Goal: Transaction & Acquisition: Purchase product/service

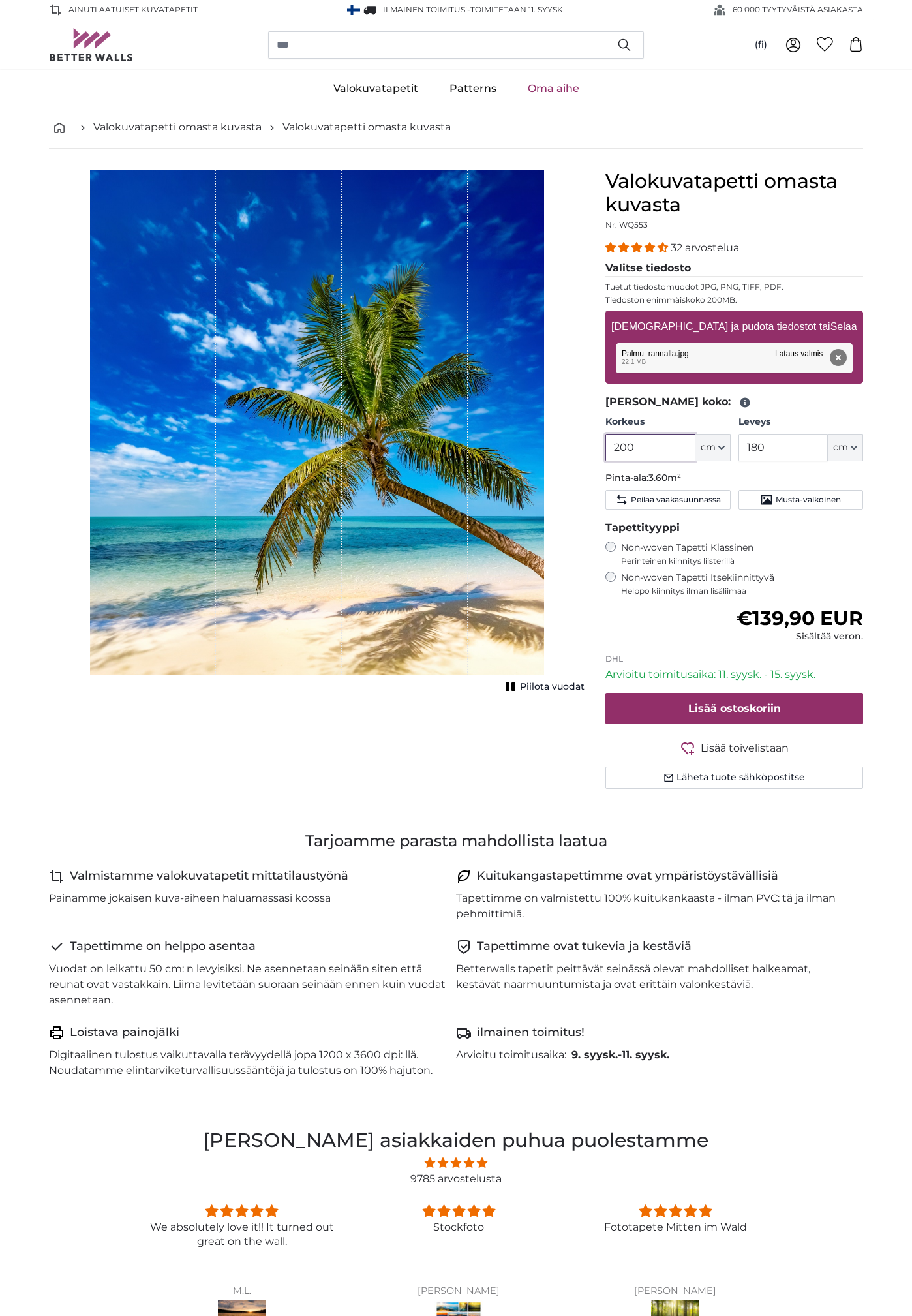
drag, startPoint x: 646, startPoint y: 443, endPoint x: 572, endPoint y: 442, distance: 74.0
click at [572, 442] on product-detail "[PERSON_NAME] kuva Piilota vuodat Valokuvatapetti omasta kuvasta Nr. WQ553 32 a…" at bounding box center [456, 484] width 835 height 671
type input "245"
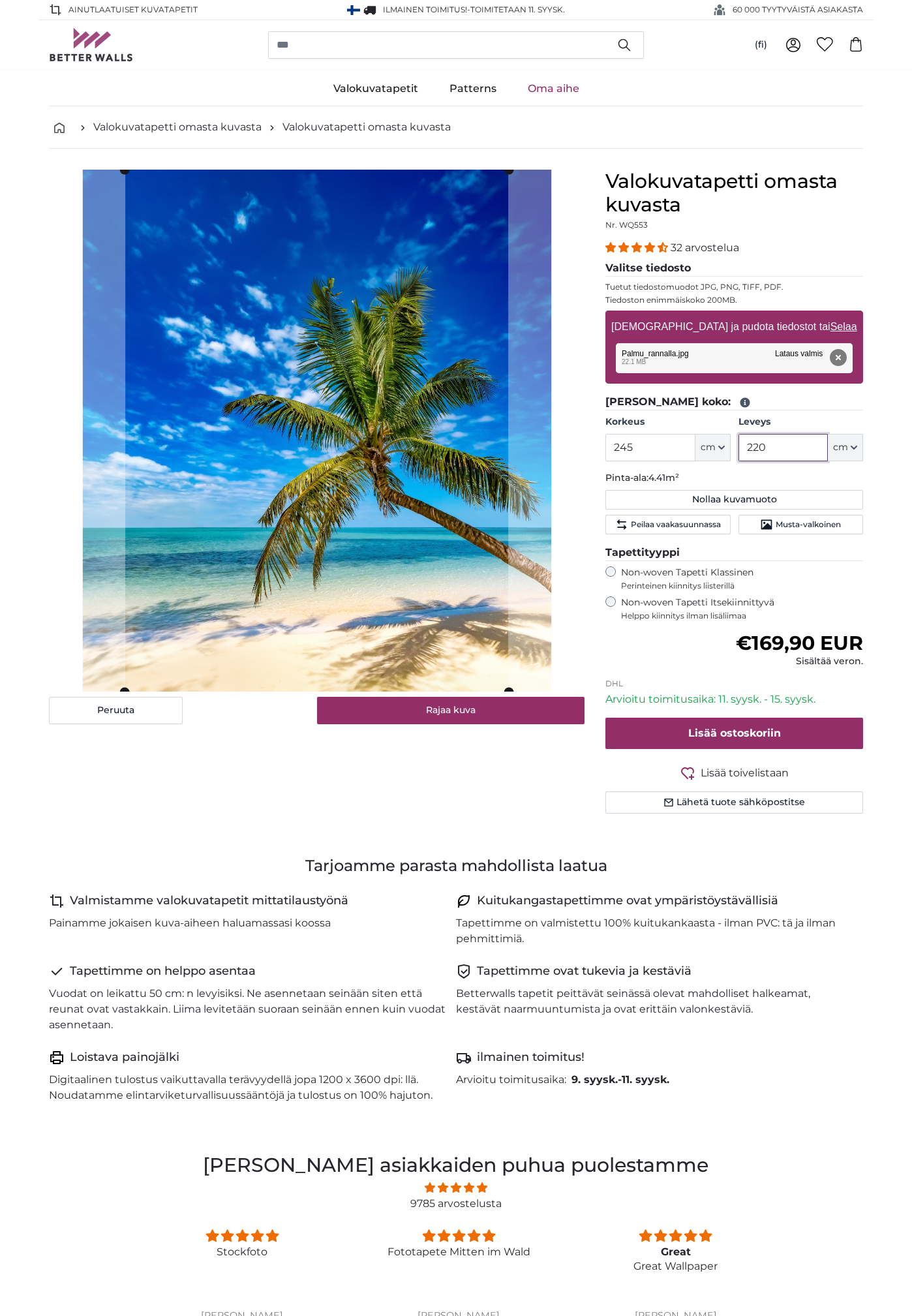
type input "220"
